Goal: Entertainment & Leisure: Browse casually

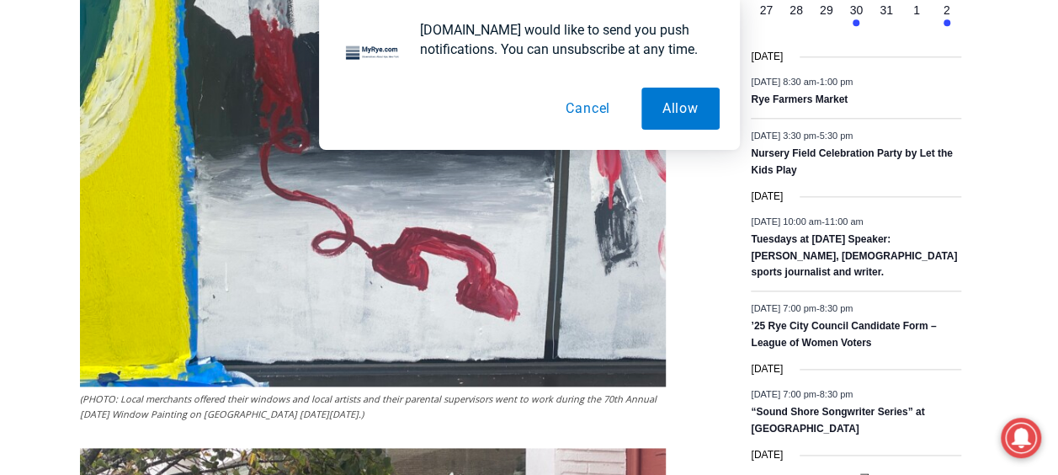
scroll to position [884, 0]
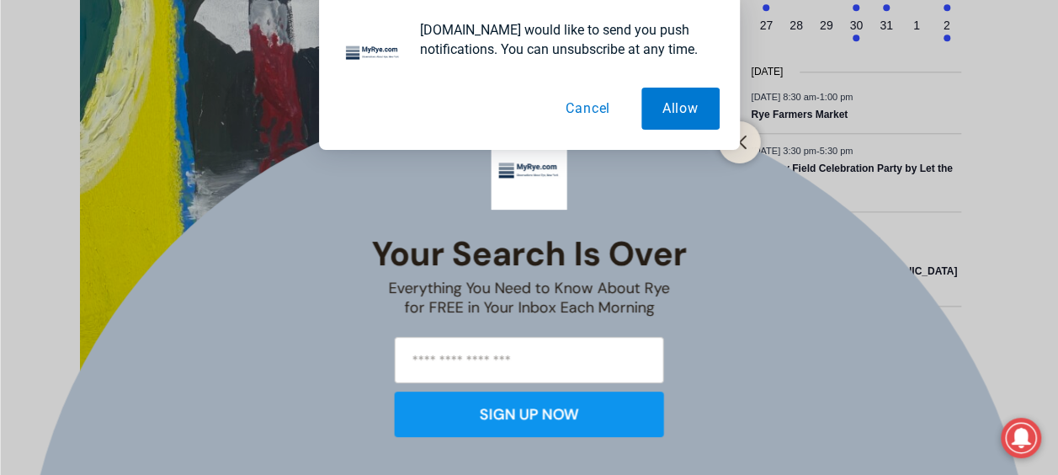
click at [391, 307] on div "Your Search is Over Everything You Need to Know About Rye for FREE in Your Inbo…" at bounding box center [529, 237] width 1058 height 475
click at [742, 152] on button "Close" at bounding box center [740, 143] width 24 height 24
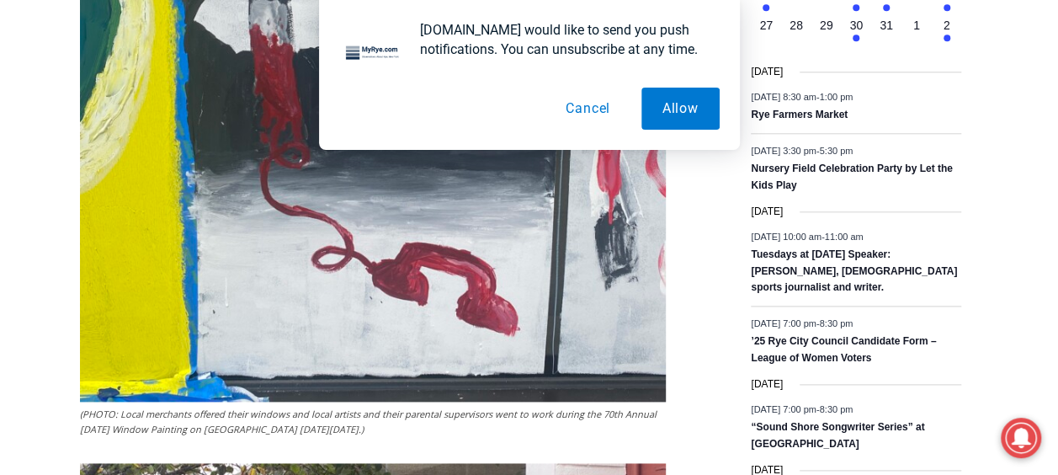
click at [600, 93] on button "Cancel" at bounding box center [588, 109] width 87 height 42
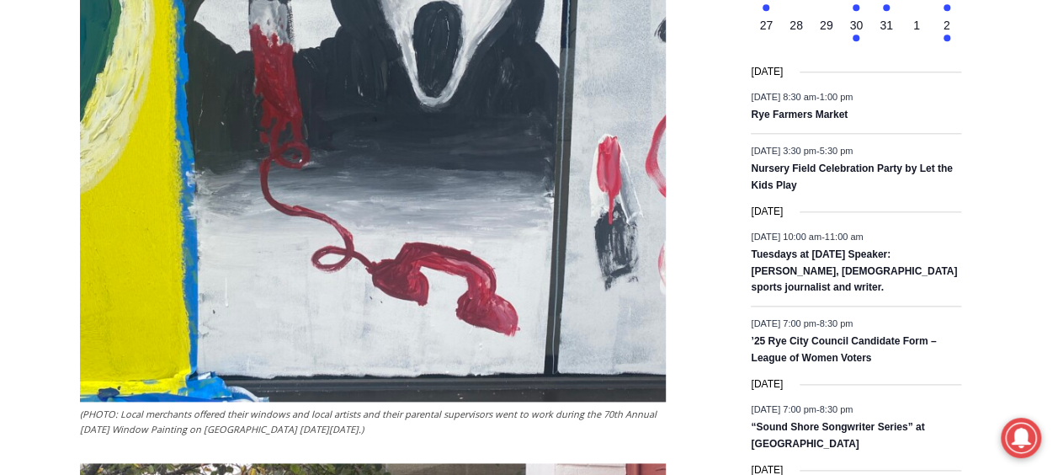
click at [483, 230] on img at bounding box center [373, 10] width 586 height 781
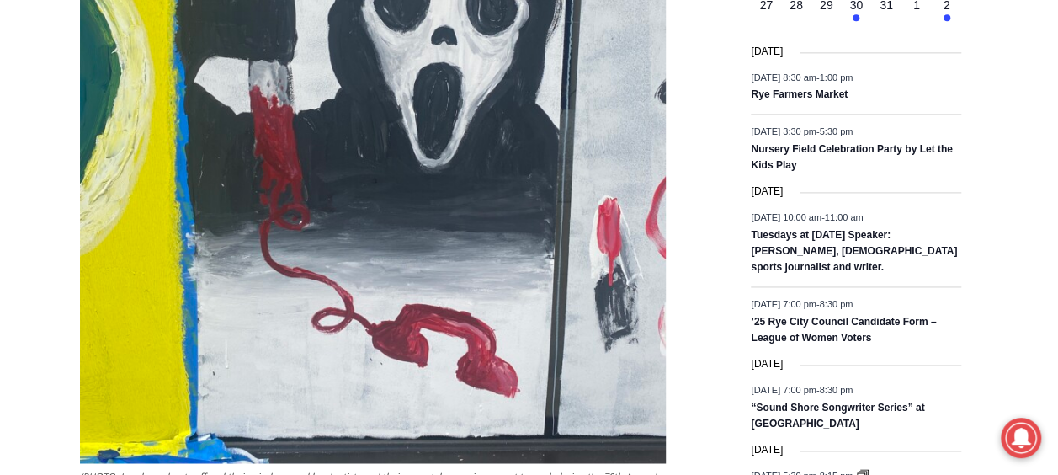
scroll to position [1188, 0]
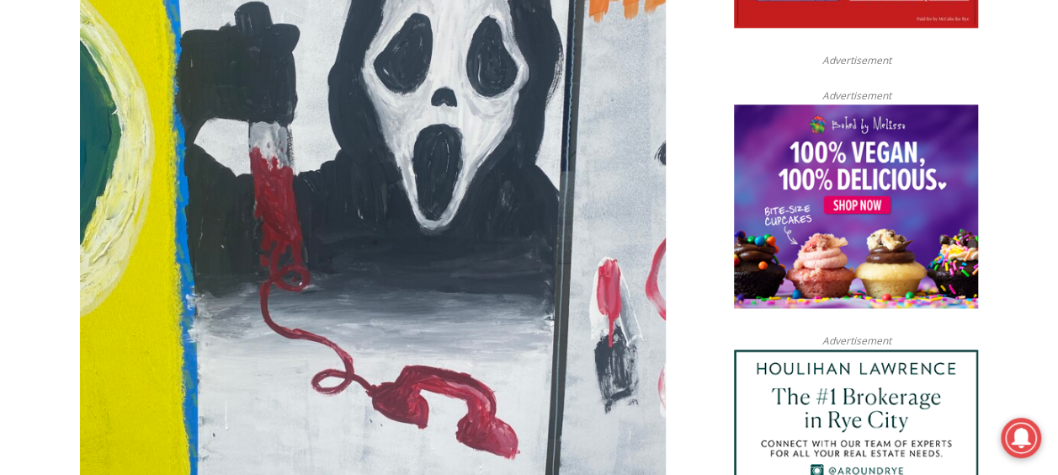
scroll to position [780, 0]
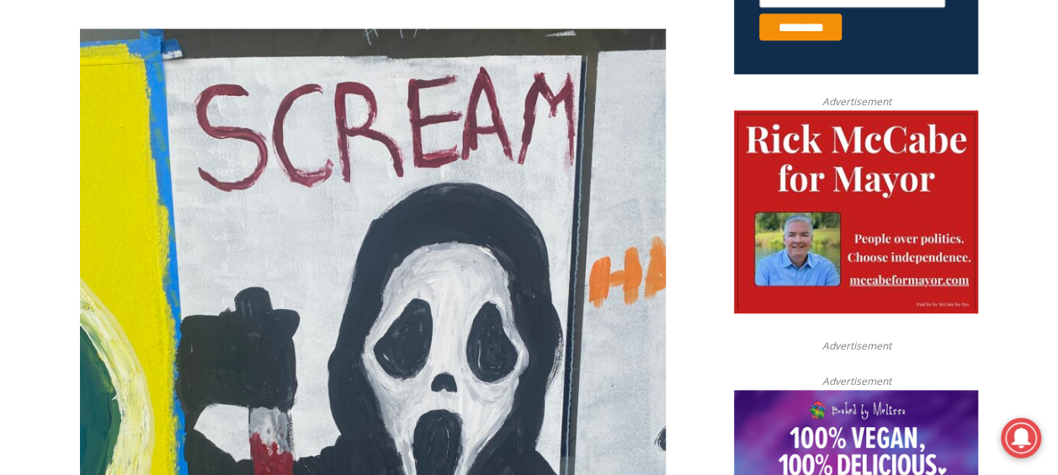
click at [539, 143] on img at bounding box center [373, 419] width 586 height 781
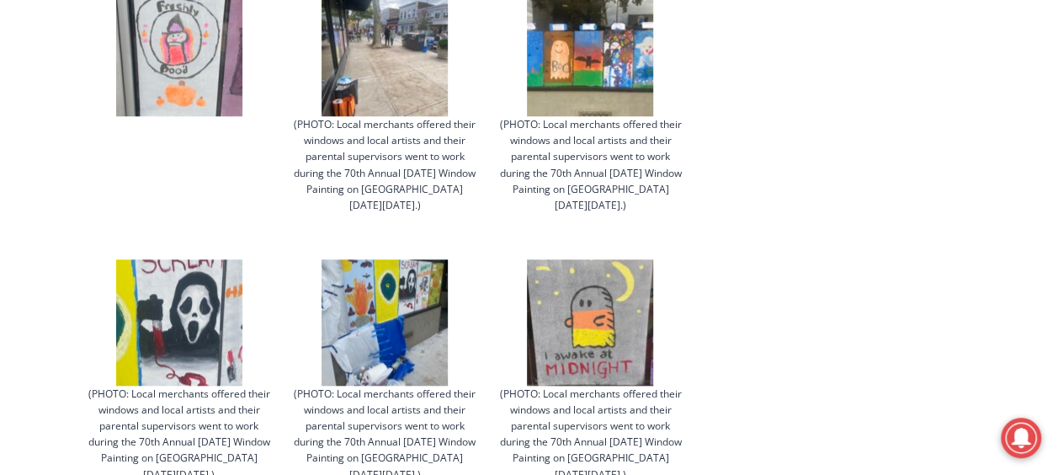
scroll to position [3879, 0]
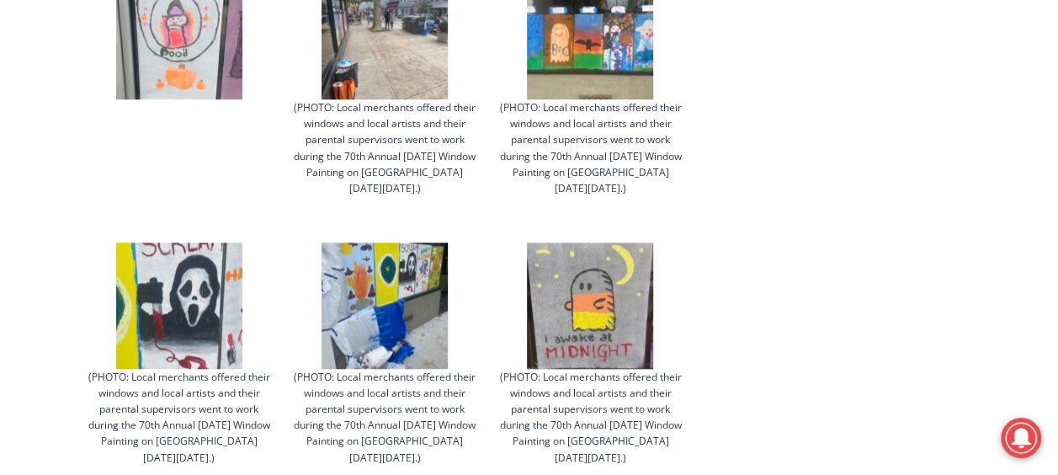
click at [208, 290] on img at bounding box center [179, 305] width 126 height 126
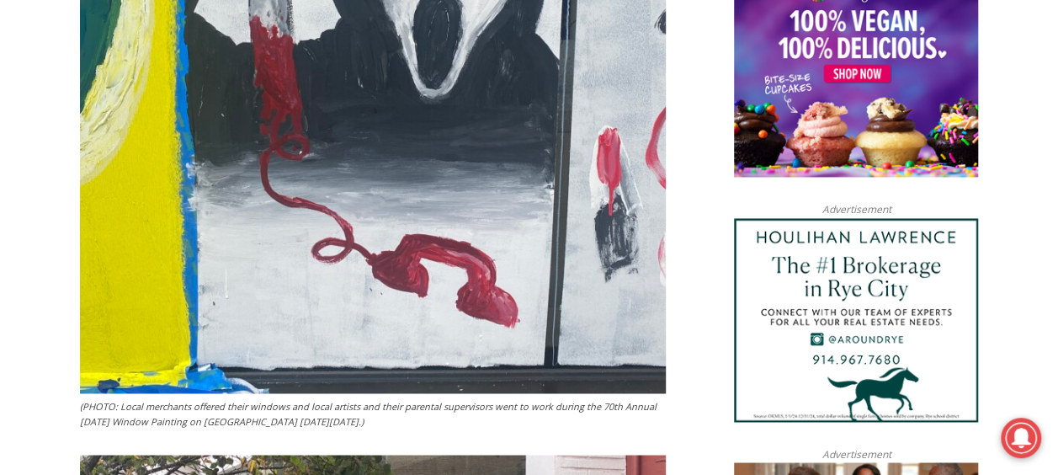
scroll to position [1179, 0]
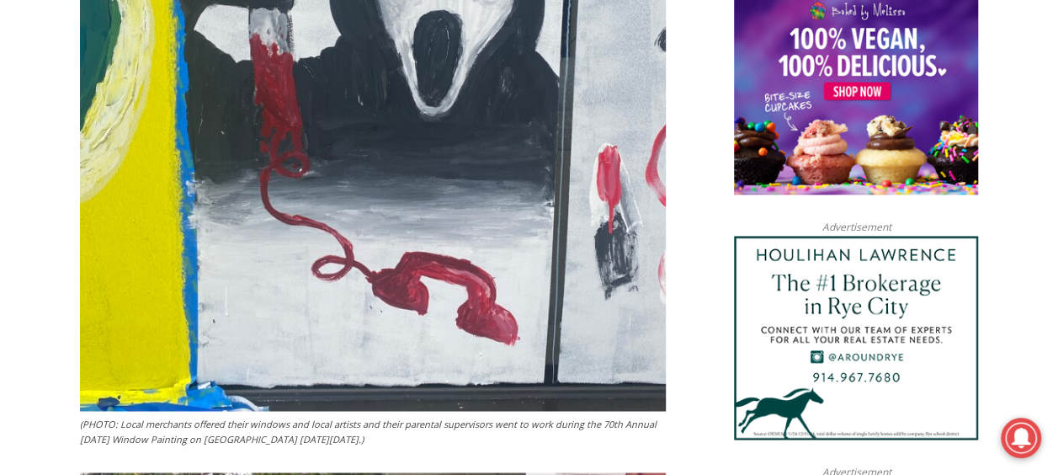
drag, startPoint x: 681, startPoint y: 392, endPoint x: 481, endPoint y: 271, distance: 233.8
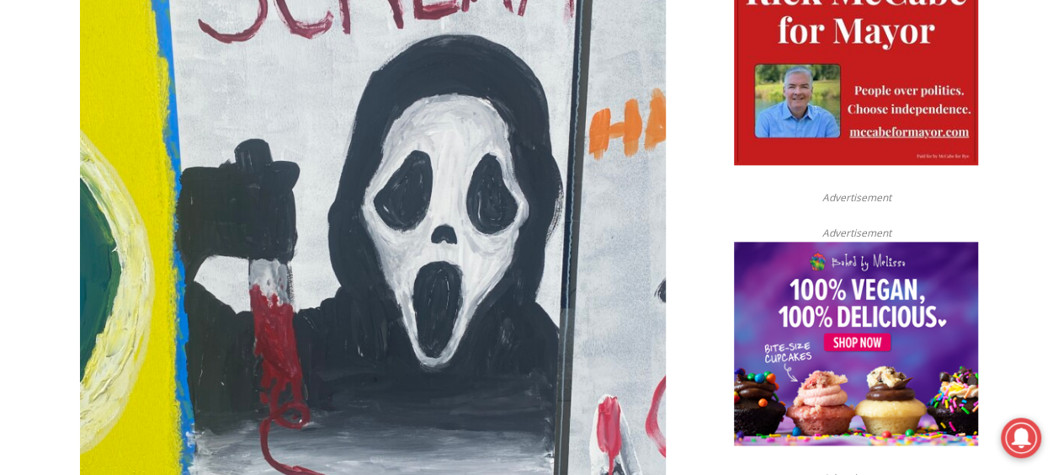
scroll to position [919, 0]
